Goal: Check status: Check status

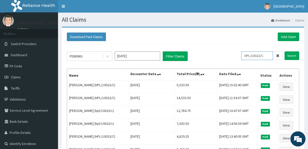
click at [267, 55] on input "HPL/10023/C" at bounding box center [257, 55] width 32 height 9
type input "H"
click at [289, 53] on input "Search" at bounding box center [291, 55] width 15 height 9
click at [272, 55] on input "ACQ/10111/B" at bounding box center [257, 55] width 32 height 9
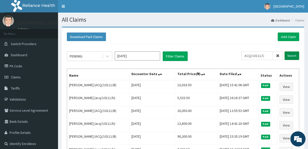
click at [289, 56] on input "Search" at bounding box center [291, 55] width 15 height 9
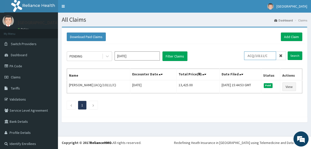
click at [267, 55] on input "ACQ/10111/C" at bounding box center [260, 55] width 32 height 9
type input "A"
click at [293, 53] on input "Search" at bounding box center [295, 55] width 15 height 9
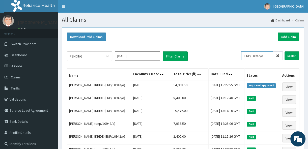
click at [268, 55] on input "ENP/10942/A" at bounding box center [257, 55] width 32 height 9
type input "E"
click at [287, 55] on input "Search" at bounding box center [291, 55] width 15 height 9
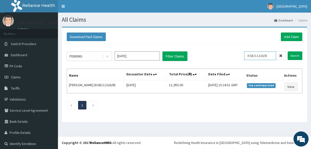
click at [269, 56] on input "KSB/11326/B" at bounding box center [260, 55] width 32 height 9
type input "K"
click at [289, 56] on input "Search" at bounding box center [295, 55] width 15 height 9
click at [270, 55] on input "IFS/10149/A" at bounding box center [260, 55] width 32 height 9
type input "I"
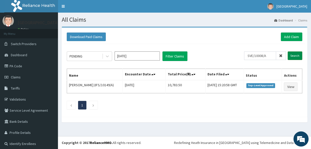
click at [294, 55] on input "Search" at bounding box center [295, 55] width 15 height 9
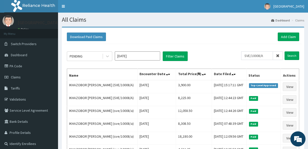
click at [198, 42] on div "Download Paid Claims Add Claim" at bounding box center [182, 37] width 237 height 14
click at [271, 54] on input "SVE/10008/A" at bounding box center [257, 55] width 32 height 9
type input "S"
click at [294, 56] on input "Search" at bounding box center [291, 55] width 15 height 9
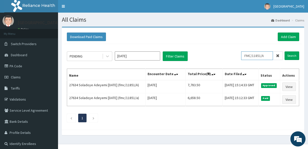
click at [269, 56] on input "FMC/11851/A" at bounding box center [257, 55] width 32 height 9
type input "F"
click at [291, 57] on input "Search" at bounding box center [291, 55] width 15 height 9
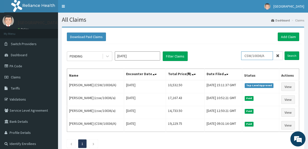
click at [270, 56] on input "CSW/10036/A" at bounding box center [257, 55] width 32 height 9
type input "C"
click at [289, 56] on input "Search" at bounding box center [291, 55] width 15 height 9
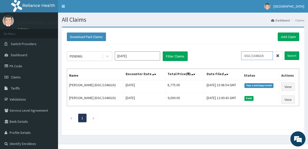
click at [270, 57] on input "DGC/10463/A" at bounding box center [257, 55] width 32 height 9
type input "D"
type input "S"
click at [290, 55] on input "Search" at bounding box center [291, 55] width 15 height 9
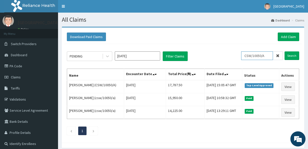
click at [271, 55] on input "CSW/10050/A" at bounding box center [257, 55] width 32 height 9
type input "C"
click at [298, 56] on input "Search" at bounding box center [291, 55] width 15 height 9
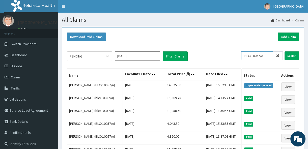
click at [266, 53] on input "BLC/10057/A" at bounding box center [257, 55] width 32 height 9
type input "B"
click at [288, 52] on input "Search" at bounding box center [291, 55] width 15 height 9
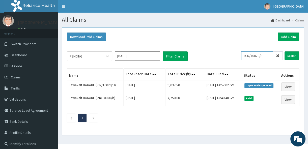
click at [266, 56] on input "ICN/10020/B" at bounding box center [257, 55] width 32 height 9
type input "I"
click at [292, 59] on input "Search" at bounding box center [291, 55] width 15 height 9
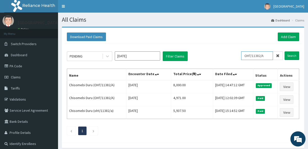
click at [270, 54] on input "OHT/11382/A" at bounding box center [257, 55] width 32 height 9
type input "O"
click at [289, 54] on input "Search" at bounding box center [291, 55] width 15 height 9
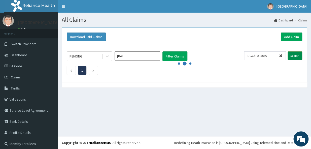
click at [289, 54] on input "Search" at bounding box center [295, 55] width 15 height 9
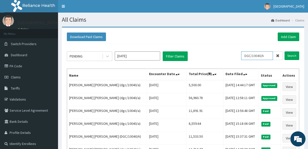
click at [269, 58] on input "DGC/10040/A" at bounding box center [257, 55] width 32 height 9
type input "D"
click at [293, 54] on input "Search" at bounding box center [291, 55] width 15 height 9
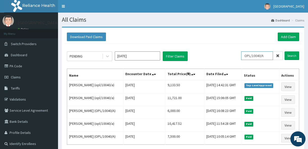
click at [270, 55] on input "OPL/10040/A" at bounding box center [257, 55] width 32 height 9
type input "O"
click at [291, 57] on input "Search" at bounding box center [291, 55] width 15 height 9
click at [266, 55] on input "FAO/10163/A" at bounding box center [257, 55] width 32 height 9
type input "F"
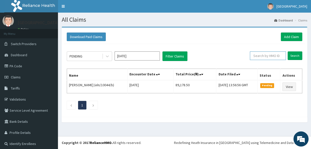
click at [268, 56] on input "text" at bounding box center [268, 55] width 36 height 9
click at [291, 55] on input "Search" at bounding box center [295, 55] width 15 height 9
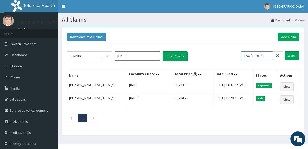
click at [269, 55] on input "FAO/10163/A" at bounding box center [257, 55] width 32 height 9
type input "F"
